Goal: Task Accomplishment & Management: Manage account settings

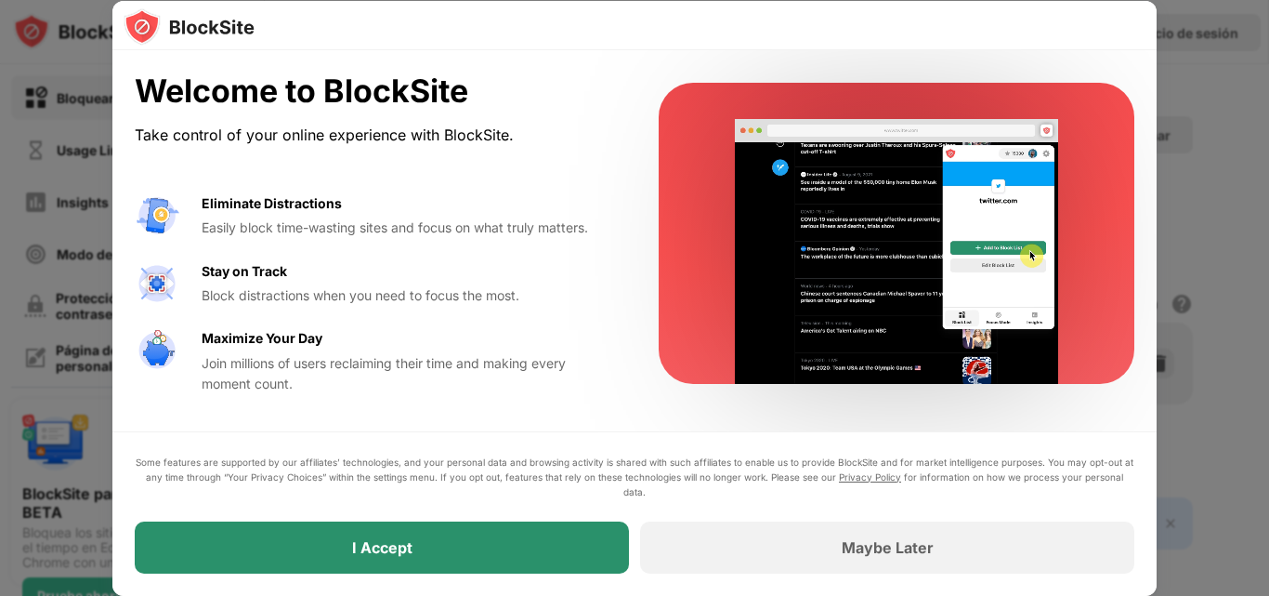
click at [410, 561] on div "I Accept" at bounding box center [382, 547] width 494 height 52
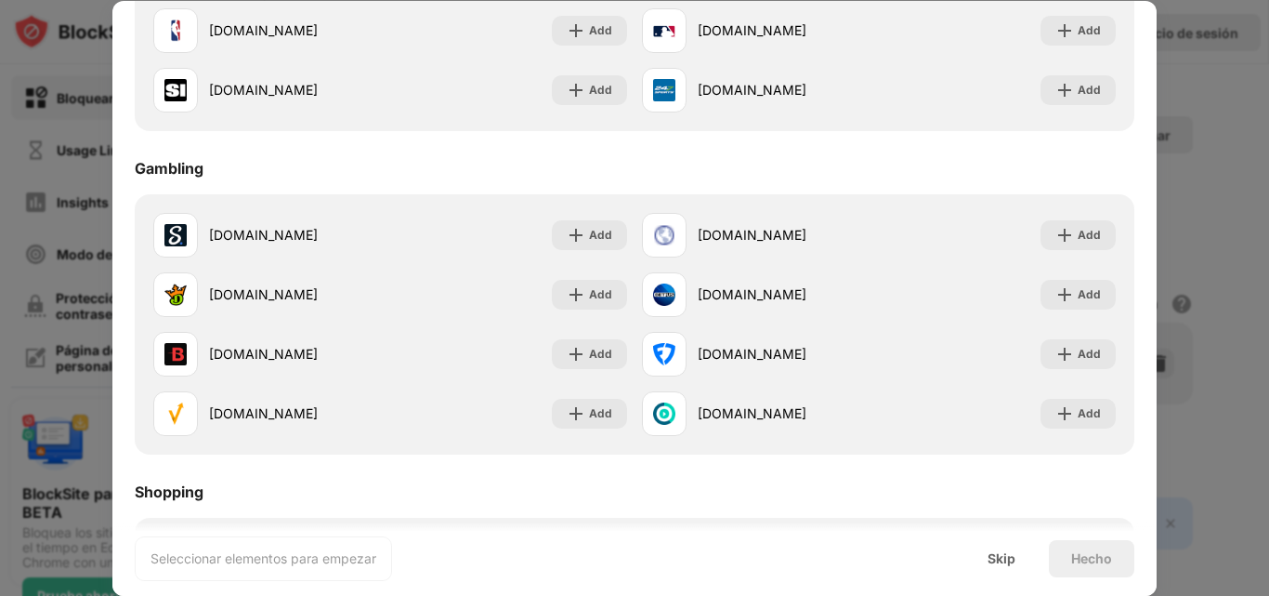
scroll to position [1947, 0]
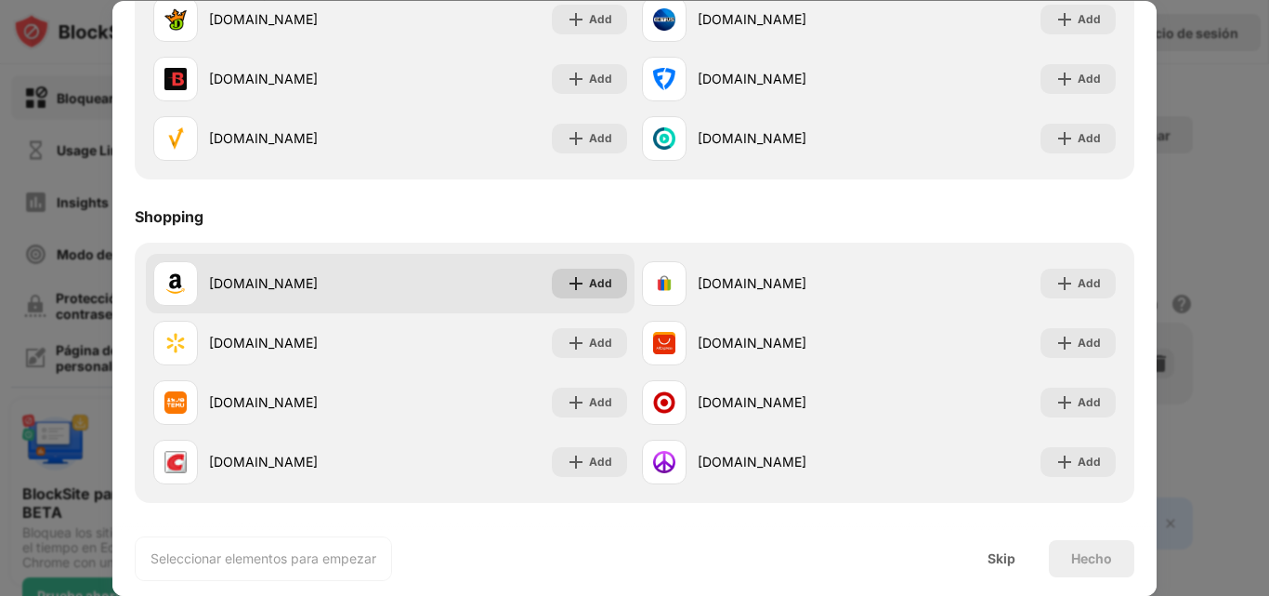
click at [567, 284] on img at bounding box center [576, 283] width 19 height 19
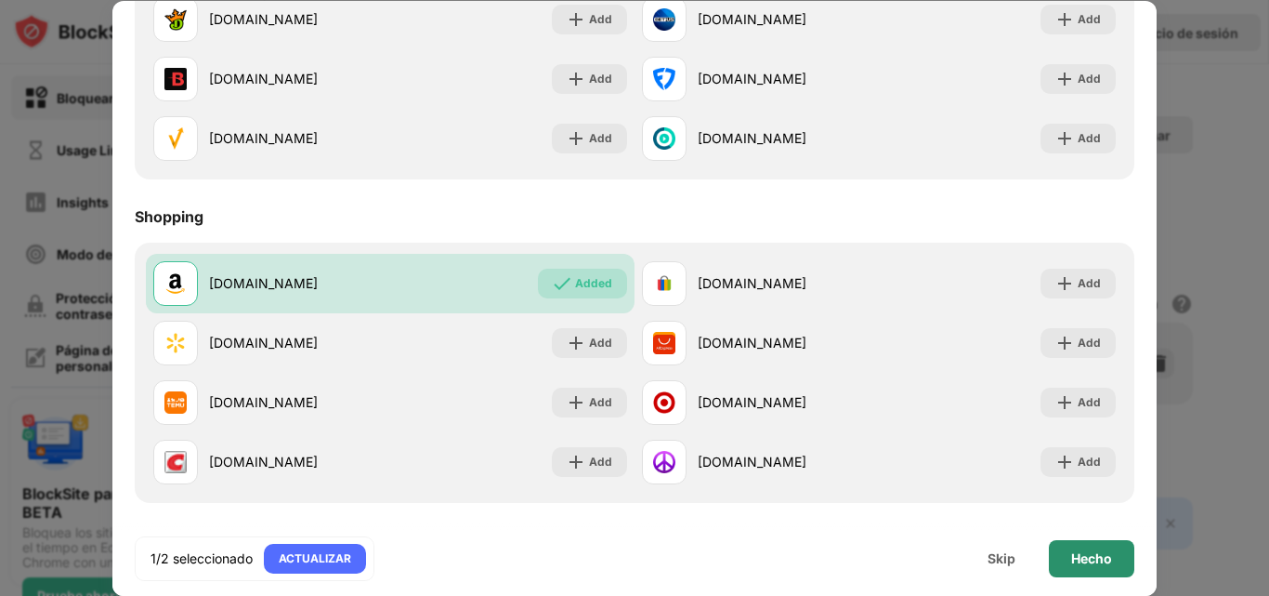
click at [1067, 561] on div "Hecho" at bounding box center [1091, 558] width 85 height 37
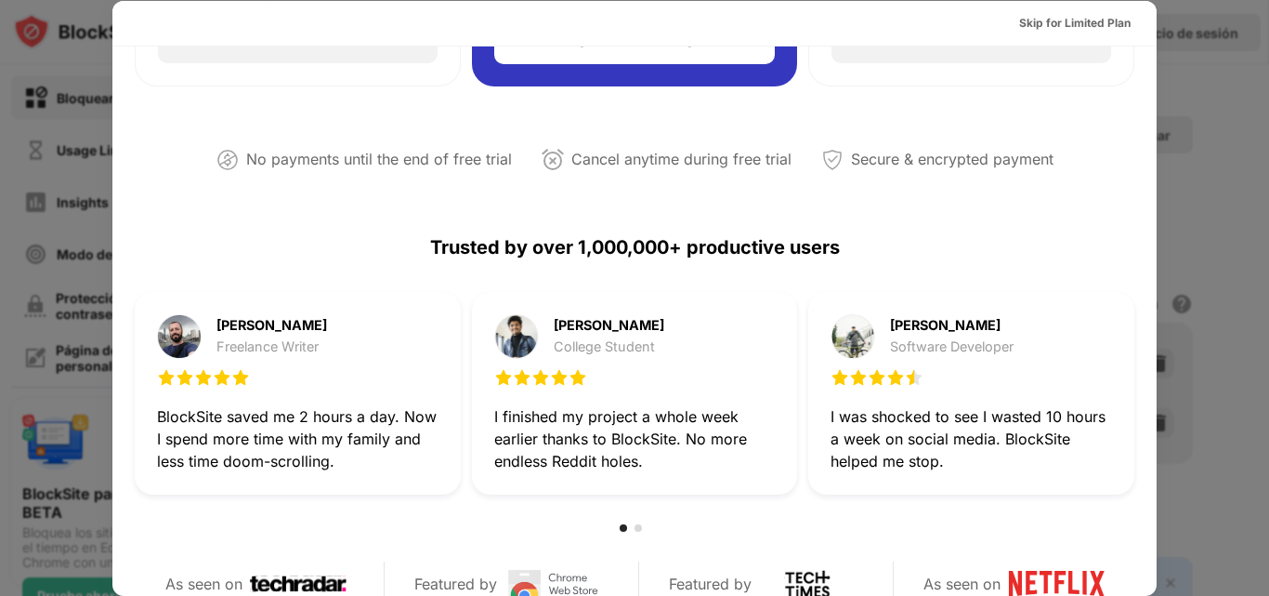
scroll to position [0, 0]
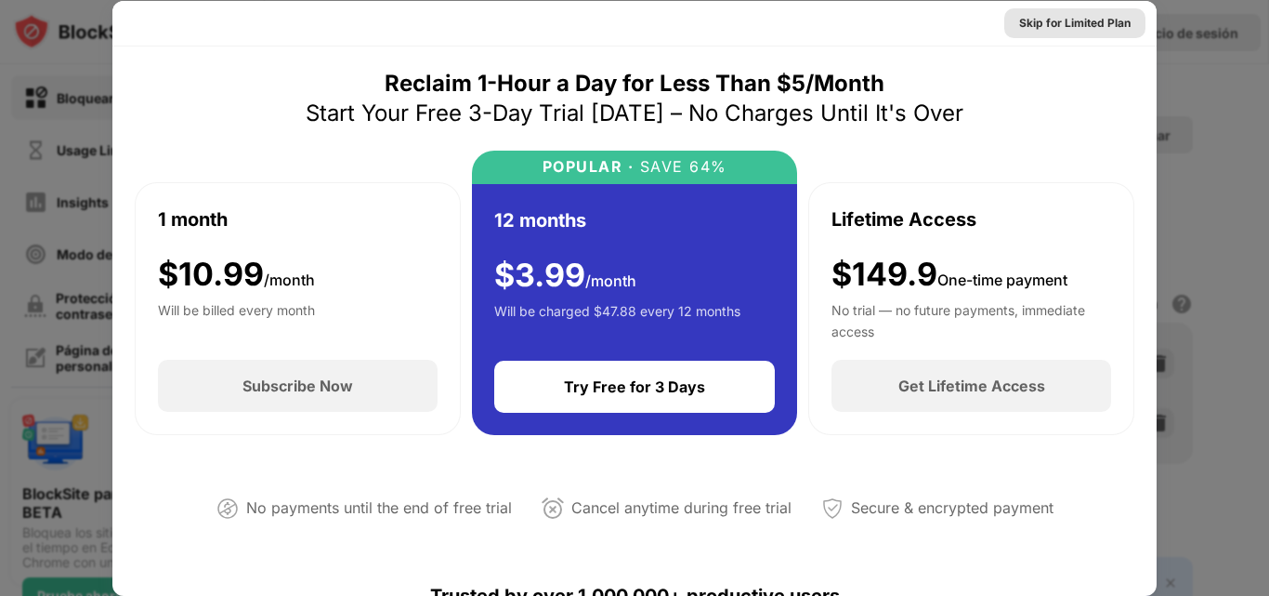
click at [1081, 15] on div "Skip for Limited Plan" at bounding box center [1074, 23] width 111 height 19
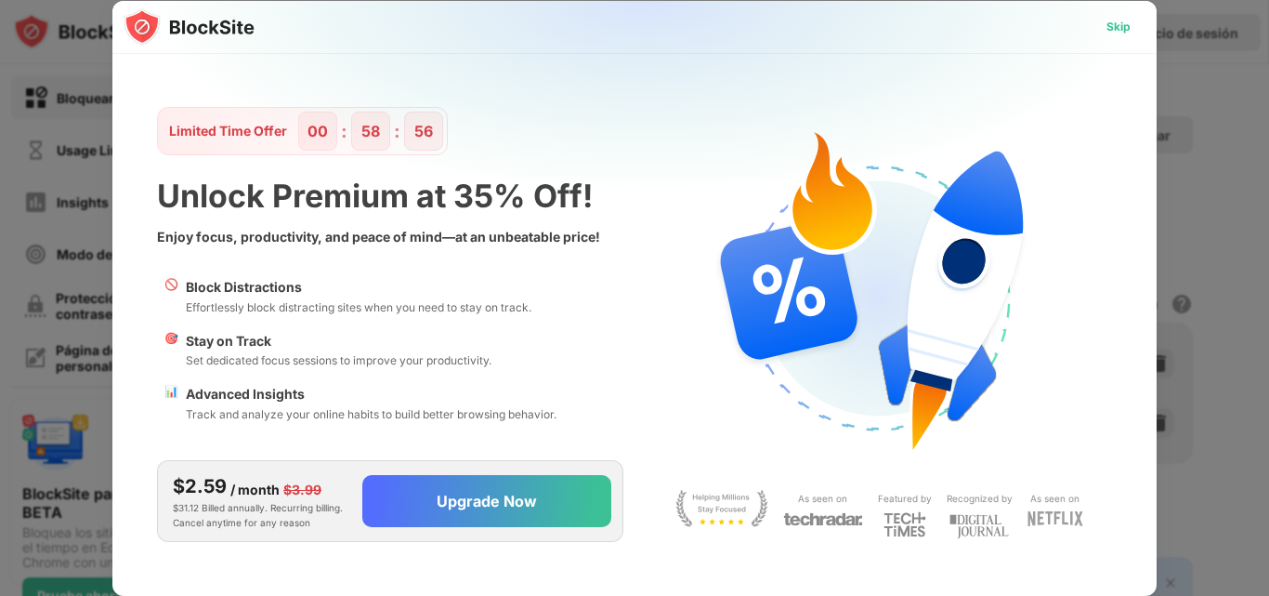
click at [1113, 24] on div "Skip" at bounding box center [1119, 27] width 24 height 19
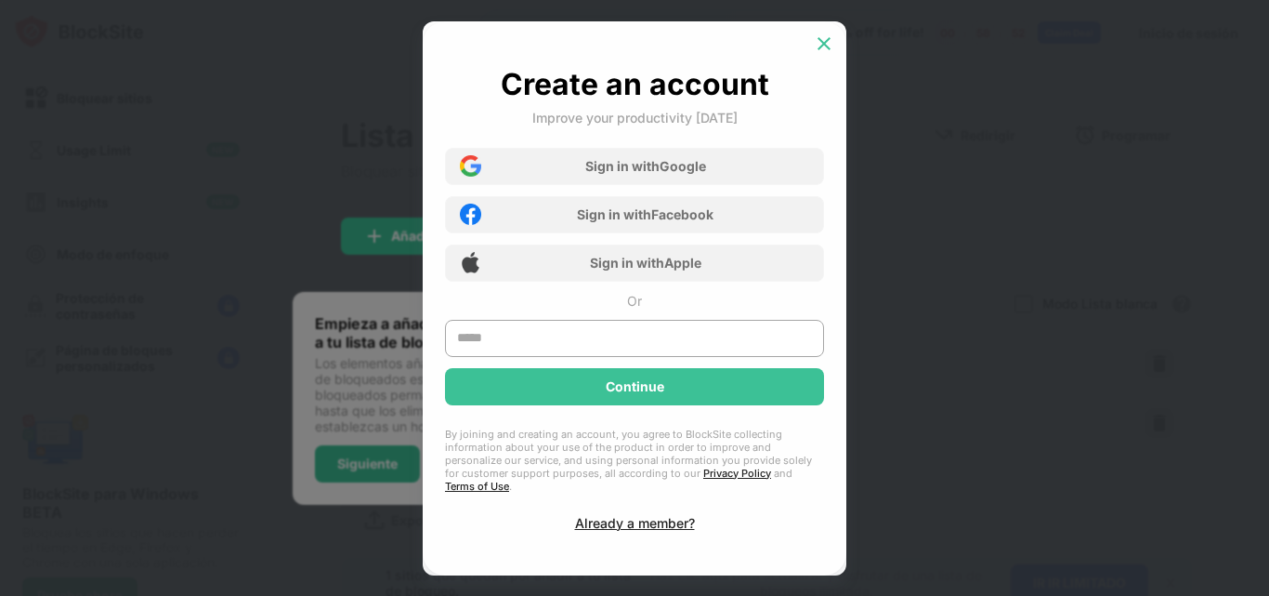
click at [827, 40] on img at bounding box center [824, 43] width 19 height 19
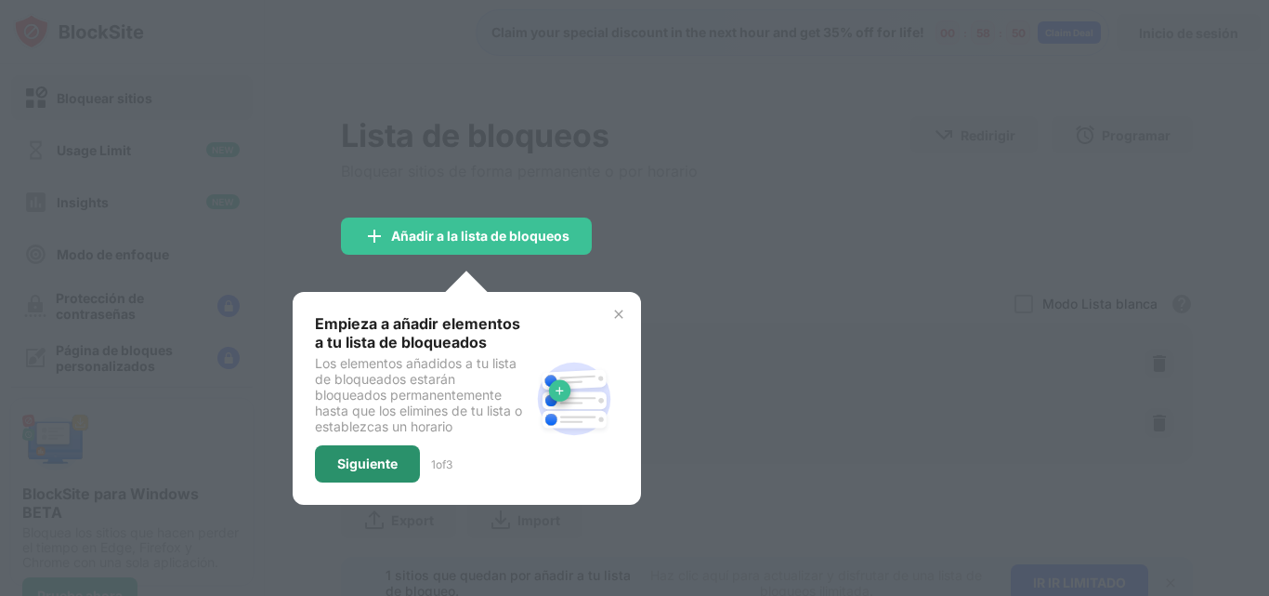
click at [395, 465] on div "Siguiente" at bounding box center [367, 463] width 60 height 15
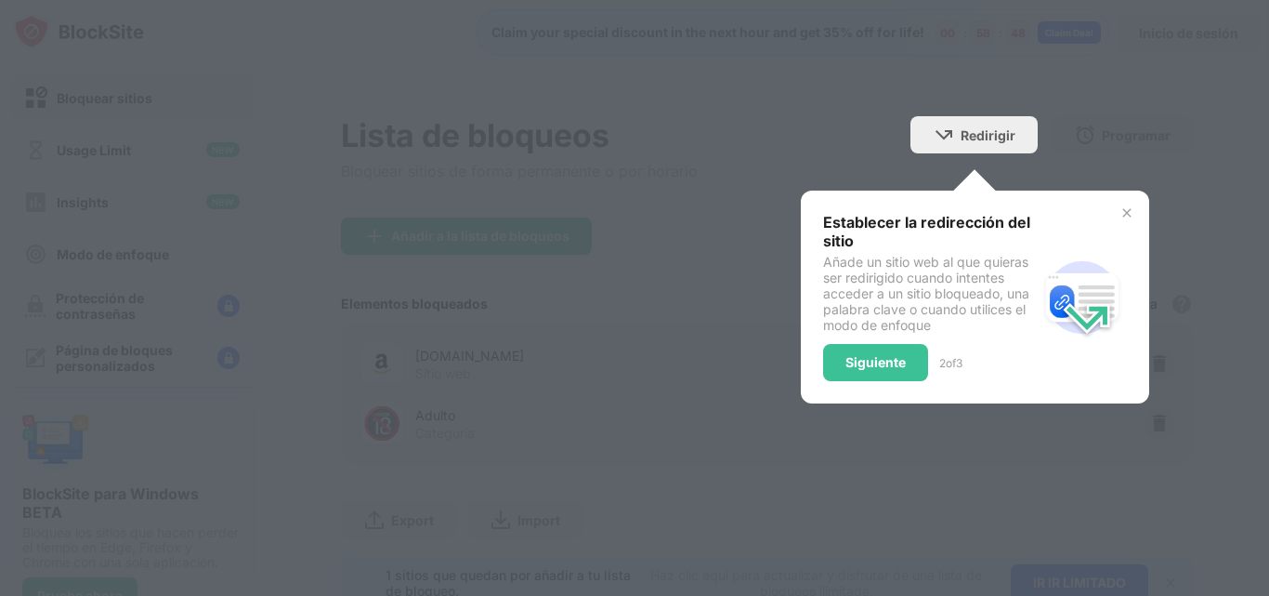
click at [1120, 207] on img at bounding box center [1127, 212] width 15 height 15
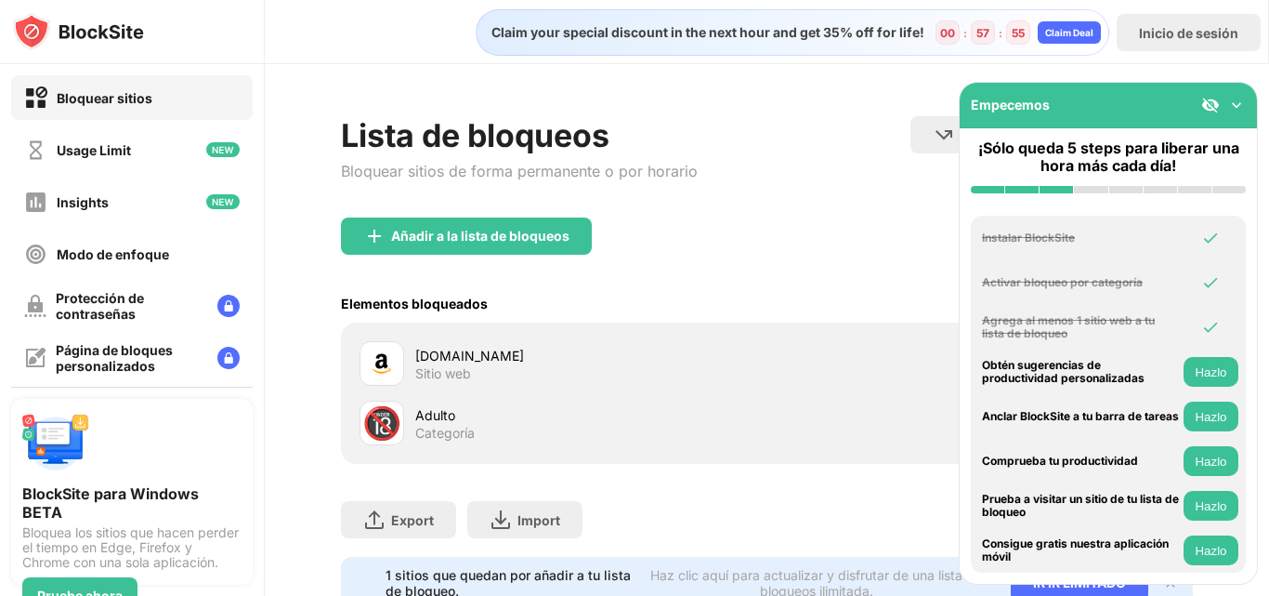
click at [1239, 100] on img at bounding box center [1236, 105] width 19 height 19
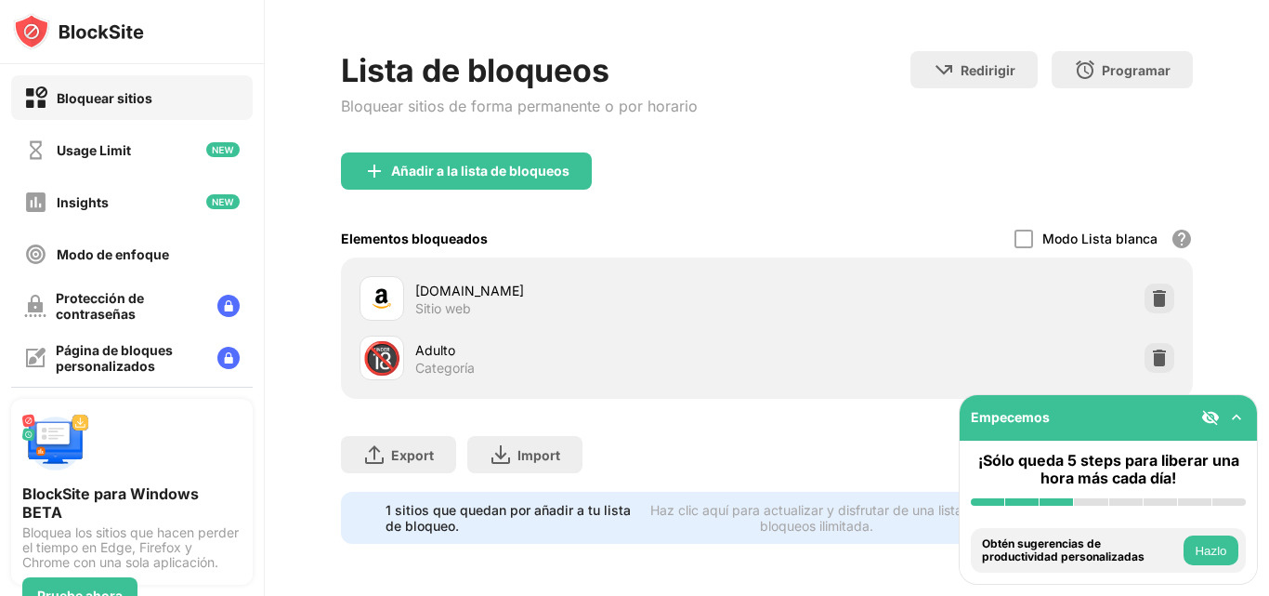
scroll to position [19, 0]
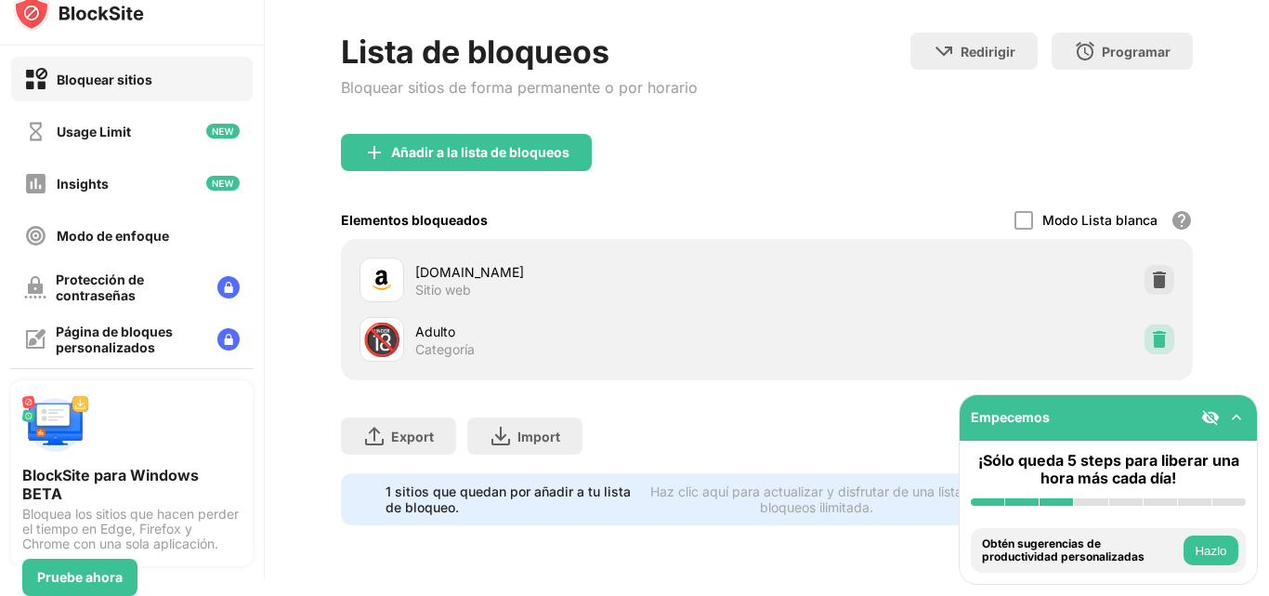
click at [1150, 330] on img at bounding box center [1159, 339] width 19 height 19
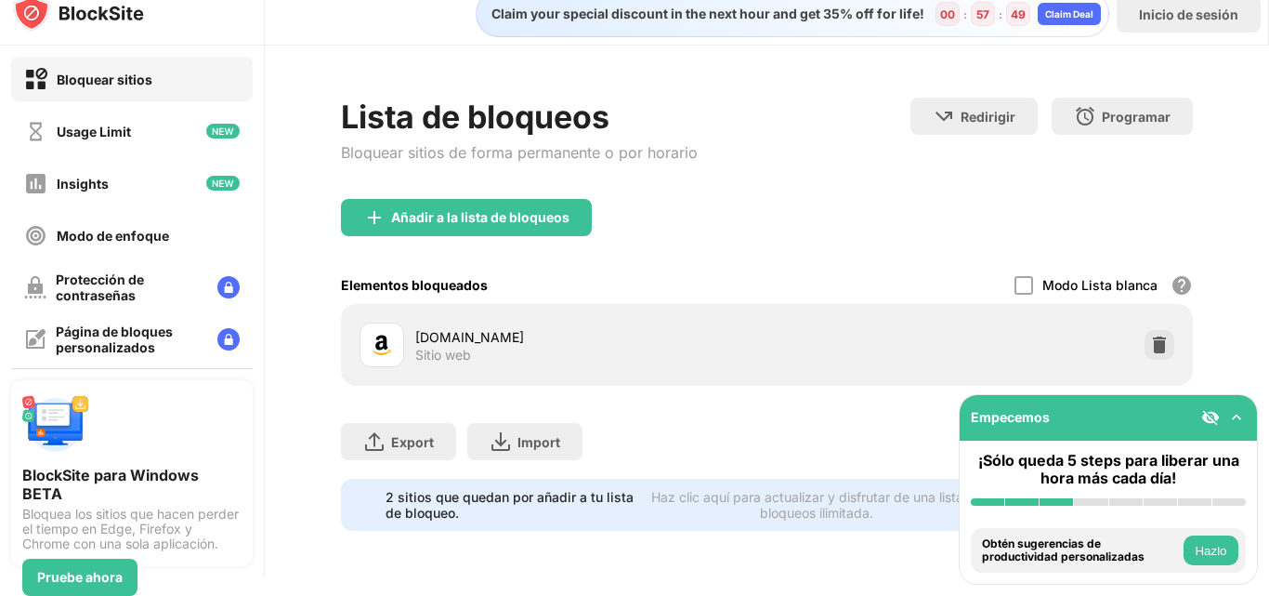
scroll to position [20, 0]
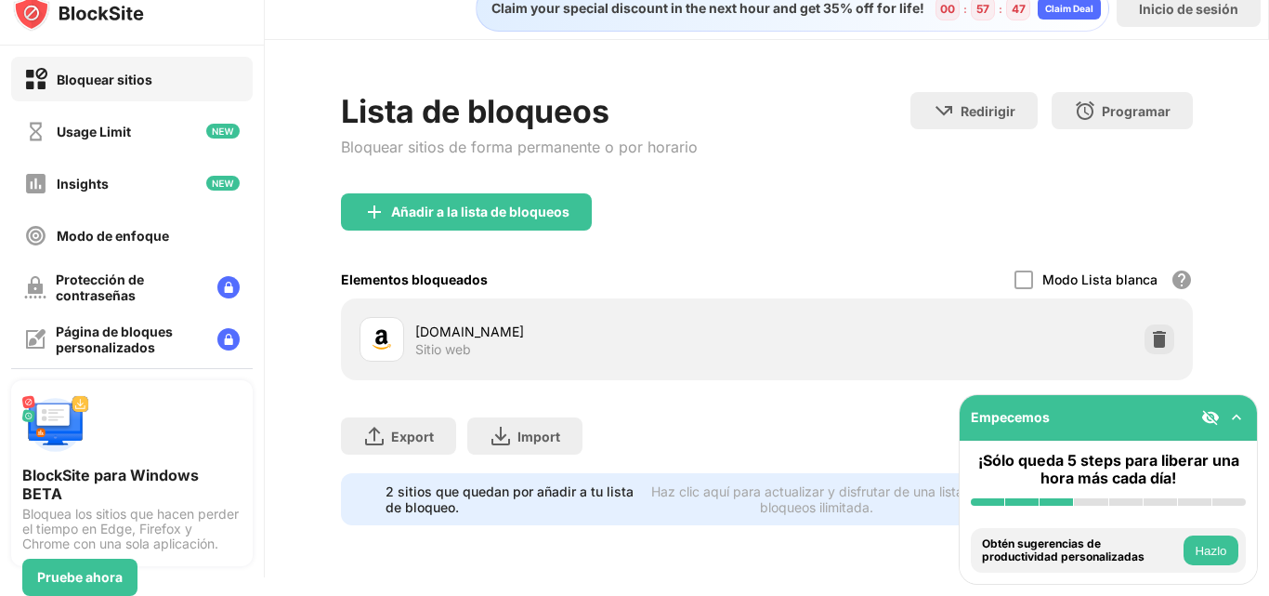
click at [1213, 410] on img at bounding box center [1210, 417] width 19 height 19
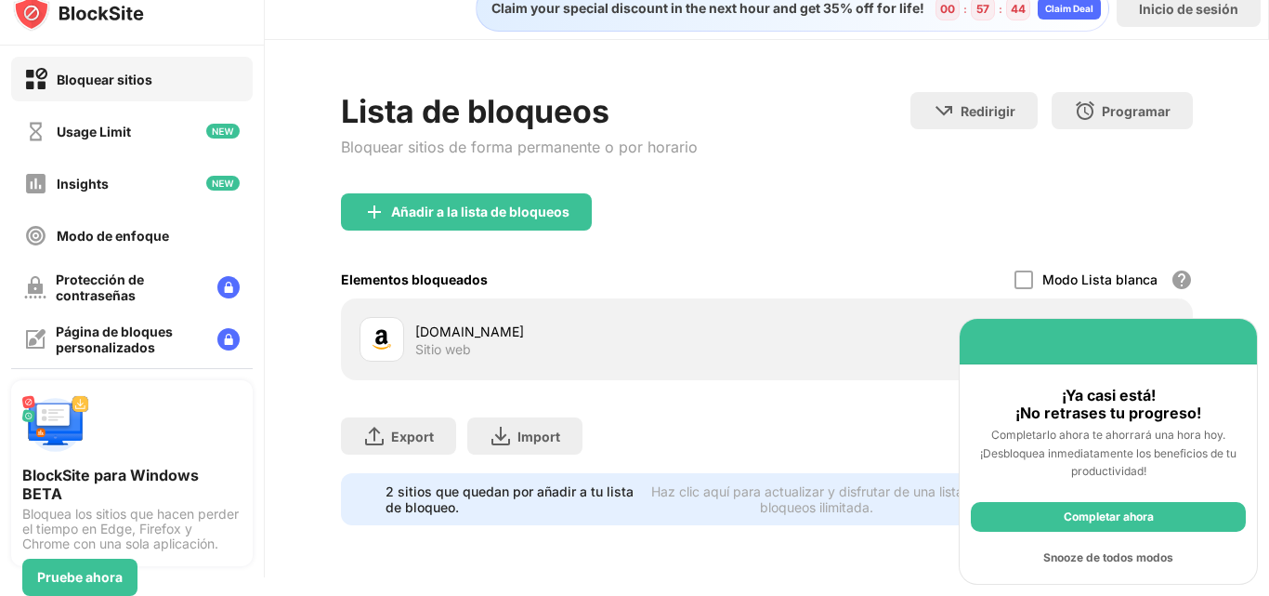
click at [1130, 555] on div "Snooze de todos modos" at bounding box center [1108, 558] width 275 height 30
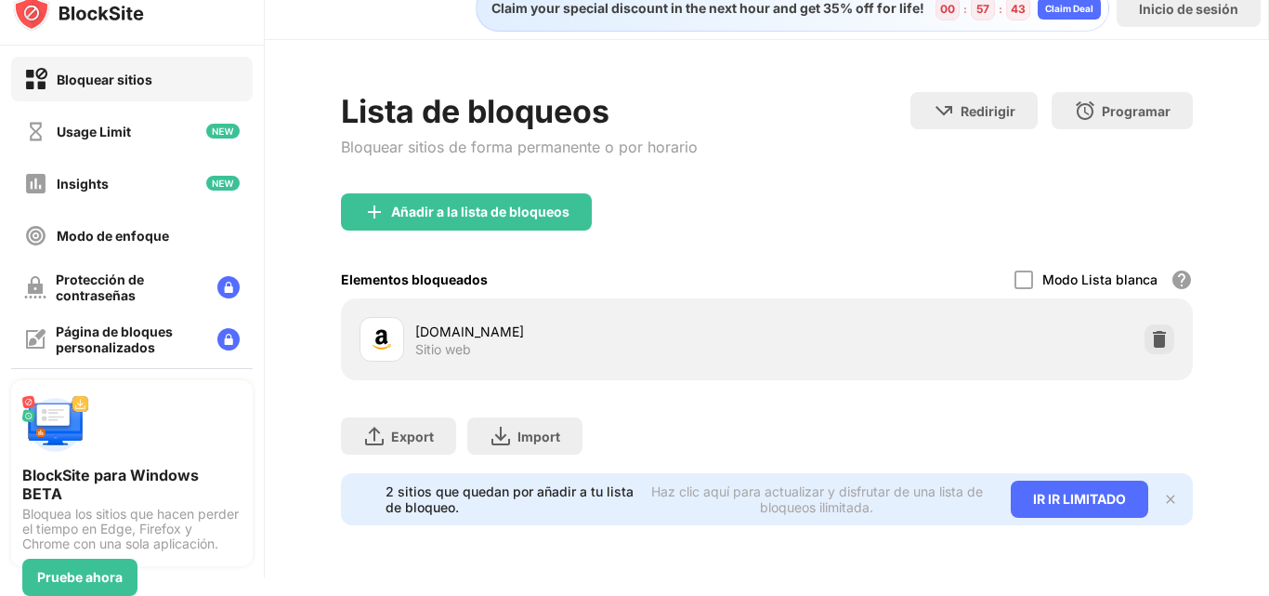
click at [1163, 492] on img at bounding box center [1170, 499] width 15 height 15
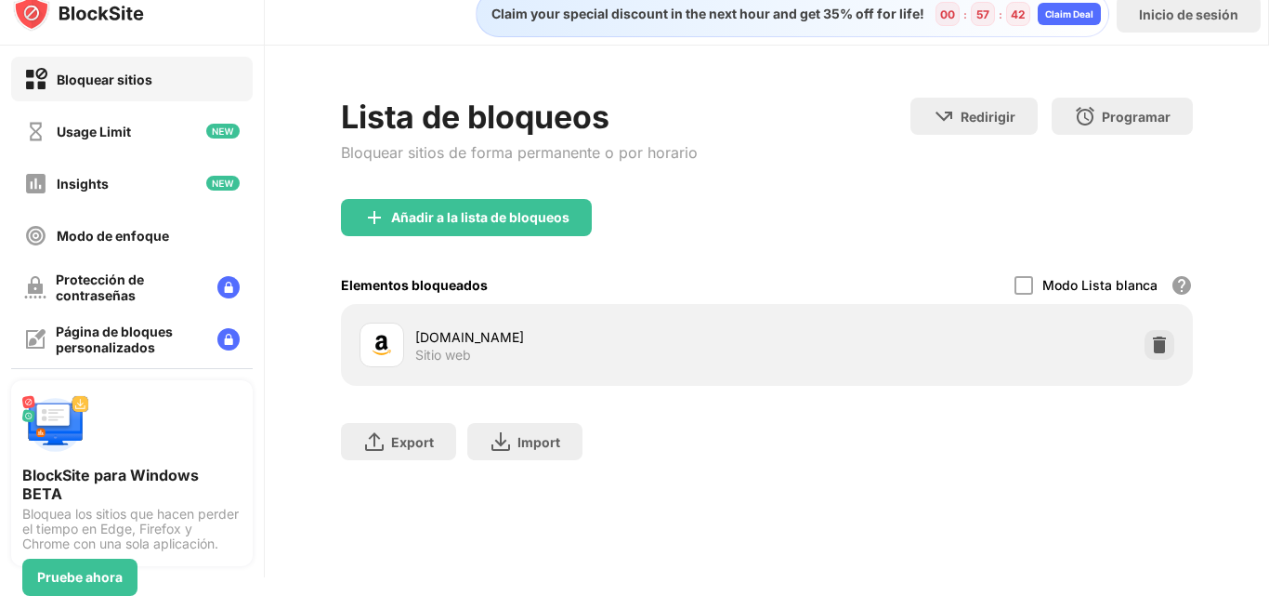
scroll to position [0, 0]
